Goal: Transaction & Acquisition: Purchase product/service

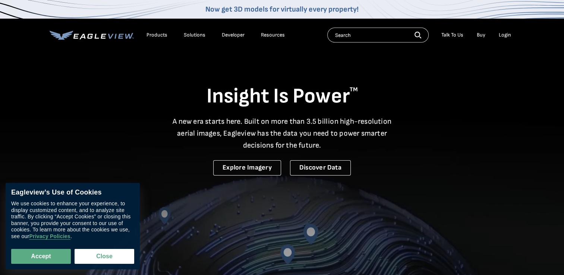
click at [506, 34] on div "Login" at bounding box center [505, 35] width 12 height 7
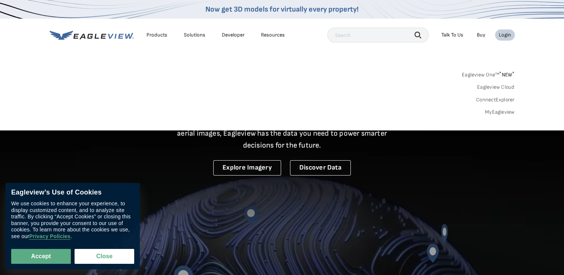
click at [493, 111] on link "MyEagleview" at bounding box center [500, 112] width 30 height 7
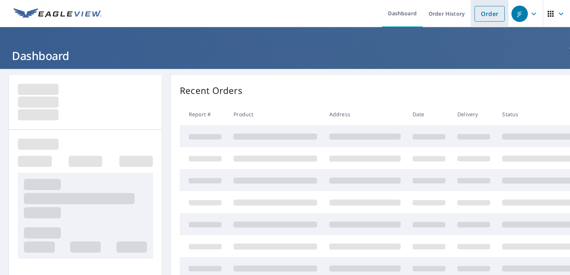
click at [482, 13] on link "Order" at bounding box center [489, 14] width 30 height 16
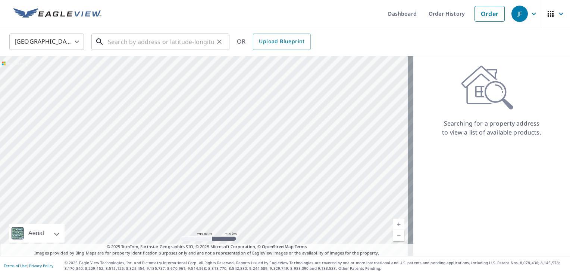
click at [182, 41] on input "text" at bounding box center [161, 41] width 106 height 21
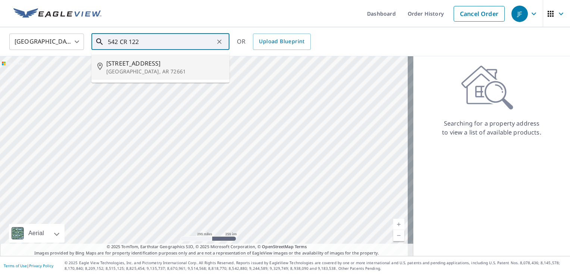
click at [127, 62] on span "542 County Road 122" at bounding box center [164, 63] width 117 height 9
type input "542 County Road 122 Oakland, AR 72661"
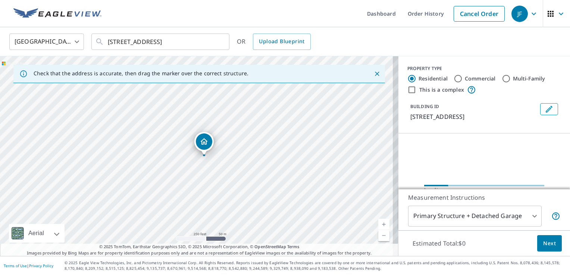
click at [378, 220] on link "Current Level 17, Zoom In" at bounding box center [383, 224] width 11 height 11
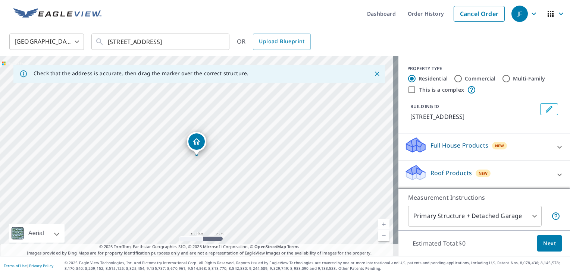
click at [378, 220] on link "Current Level 18, Zoom In" at bounding box center [383, 224] width 11 height 11
click at [378, 220] on link "Current Level 19, Zoom In" at bounding box center [383, 224] width 11 height 11
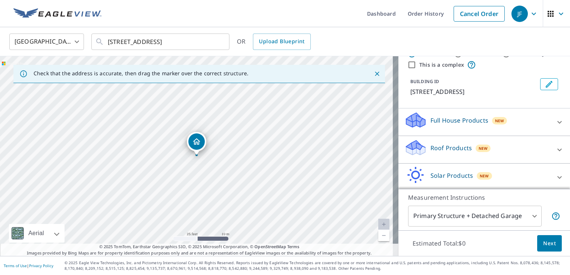
scroll to position [54, 0]
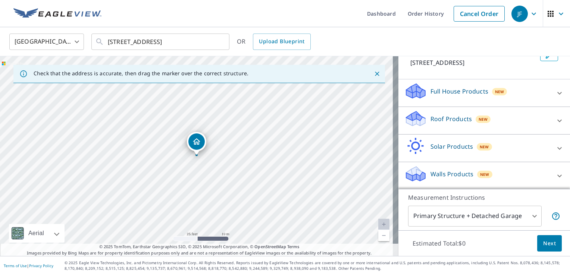
click at [557, 120] on icon at bounding box center [559, 120] width 4 height 3
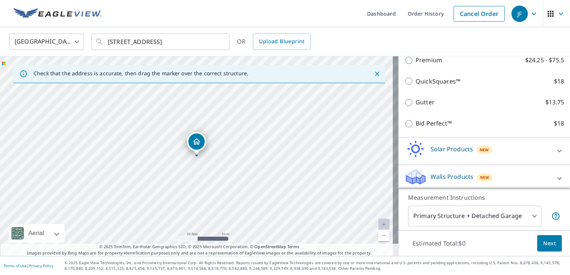
scroll to position [138, 0]
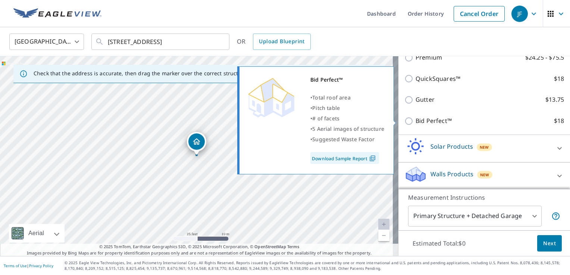
click at [404, 118] on input "Bid Perfect™ $18" at bounding box center [409, 121] width 11 height 9
checkbox input "true"
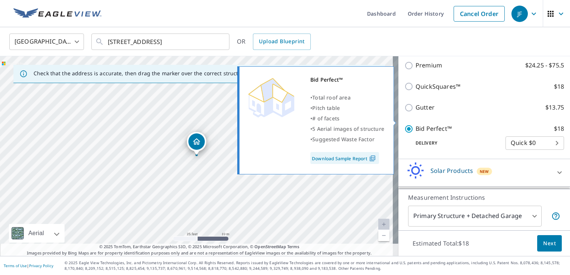
scroll to position [146, 0]
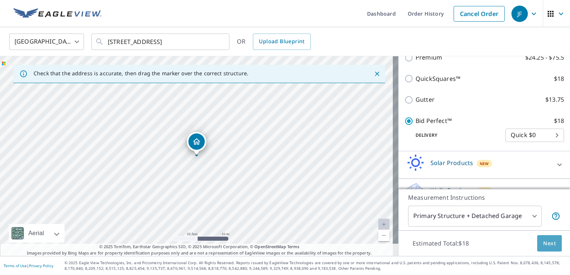
click at [548, 245] on span "Next" at bounding box center [549, 243] width 13 height 9
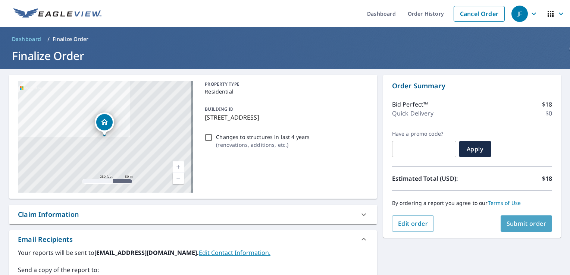
click at [528, 224] on span "Submit order" at bounding box center [526, 224] width 40 height 8
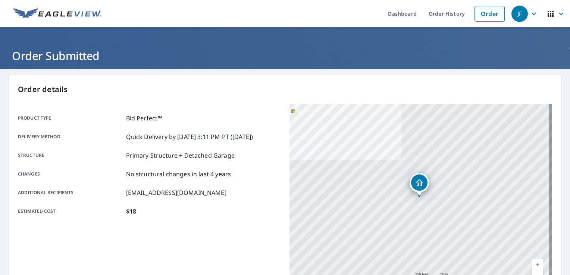
click at [530, 11] on icon "button" at bounding box center [533, 13] width 9 height 9
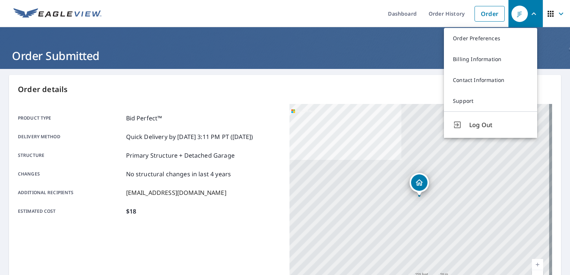
click at [475, 127] on span "Log Out" at bounding box center [498, 124] width 59 height 9
